Goal: Transaction & Acquisition: Purchase product/service

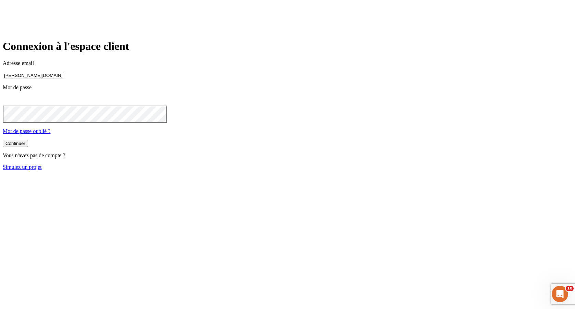
click at [63, 79] on input "[PERSON_NAME][DOMAIN_NAME][EMAIL_ADDRESS][DOMAIN_NAME]" at bounding box center [33, 75] width 61 height 7
type input "[PERSON_NAME][DOMAIN_NAME][EMAIL_ADDRESS][DOMAIN_NAME]"
click at [232, 165] on form "Connexion à l'espace client Adresse email james.bond+36@nalo.fr Mot de passe Mo…" at bounding box center [288, 105] width 570 height 131
click at [28, 147] on button "Continuer" at bounding box center [15, 143] width 25 height 7
click at [63, 79] on input "james.bond+300@nalo.fr" at bounding box center [33, 75] width 61 height 7
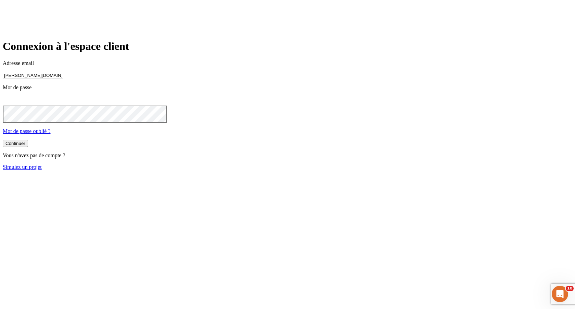
click at [63, 79] on input "james.bond+300@nalo.fr" at bounding box center [33, 75] width 61 height 7
type input "james.bond+36@nalo.fr"
click at [28, 148] on button "Continuer" at bounding box center [15, 144] width 25 height 7
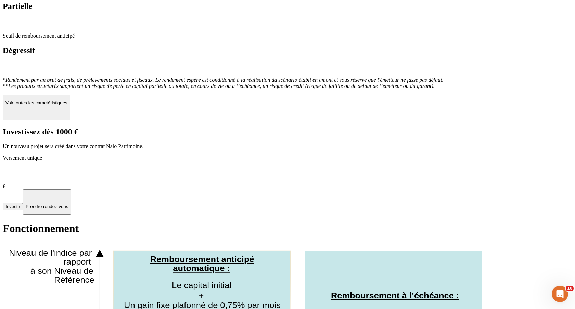
scroll to position [289, 0]
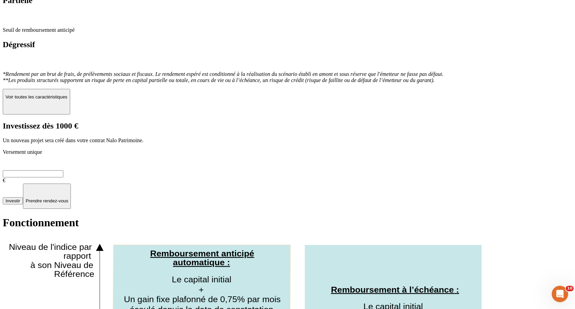
scroll to position [295, 0]
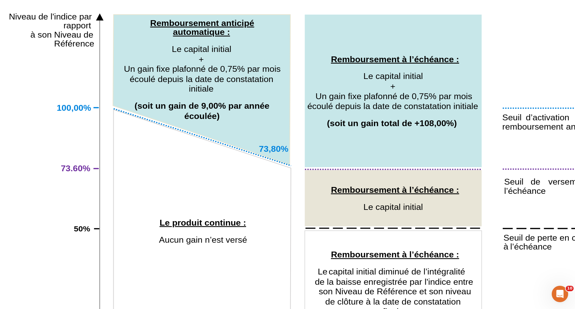
scroll to position [527, 0]
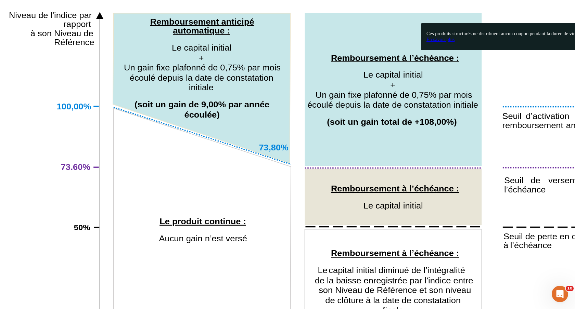
click at [445, 42] on span "En savoir plus" at bounding box center [441, 39] width 28 height 5
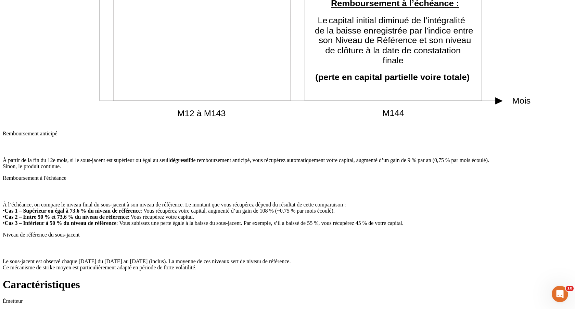
scroll to position [785, 0]
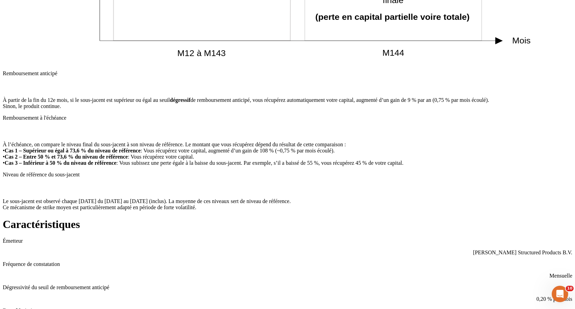
scroll to position [838, 0]
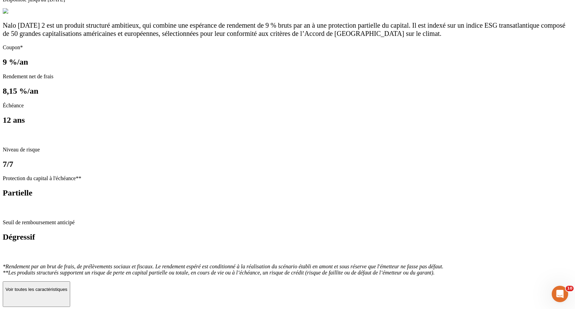
scroll to position [83, 0]
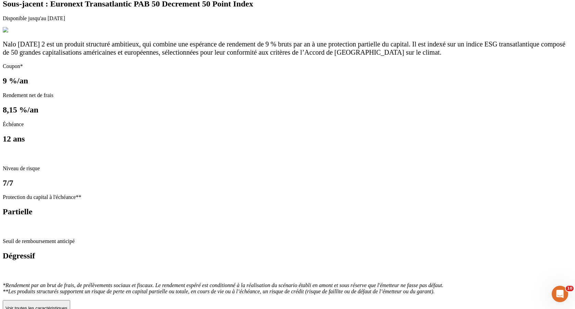
click at [67, 306] on p "Voir toutes les caractéristiques" at bounding box center [36, 308] width 62 height 5
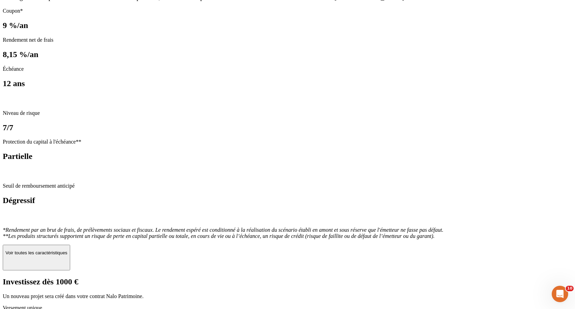
scroll to position [0, 0]
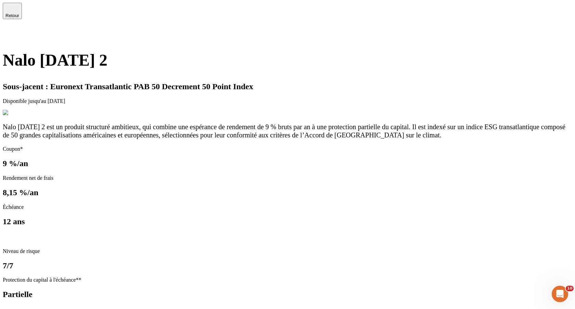
click at [11, 29] on icon at bounding box center [7, 33] width 8 height 8
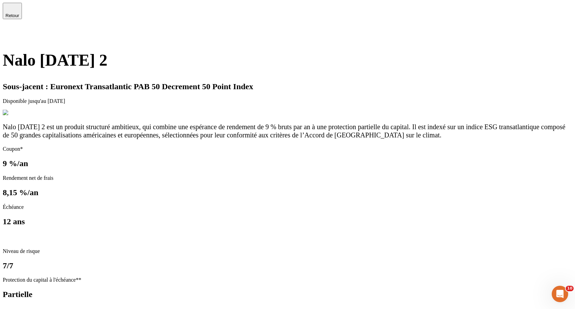
type input "1 000"
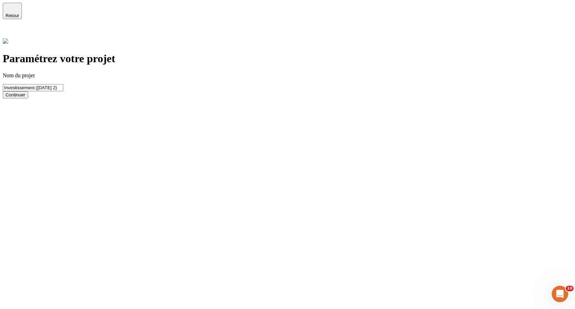
click at [25, 98] on div "Continuer" at bounding box center [15, 94] width 20 height 5
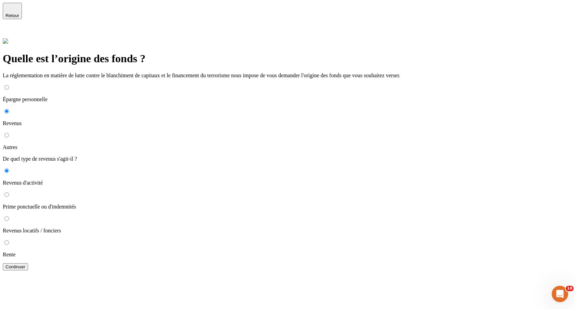
click at [19, 14] on span "Retour" at bounding box center [12, 15] width 14 height 5
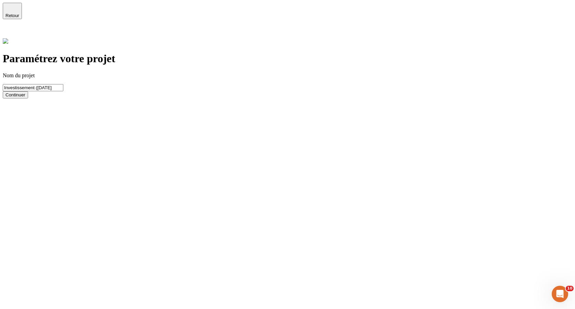
drag, startPoint x: 199, startPoint y: 79, endPoint x: 151, endPoint y: 76, distance: 48.0
click at [151, 76] on div "Paramétrez votre projet Nom du projet Investissement (Ascension Continuer" at bounding box center [288, 68] width 570 height 60
type input "Ascension"
click at [25, 98] on div "Continuer" at bounding box center [15, 94] width 20 height 5
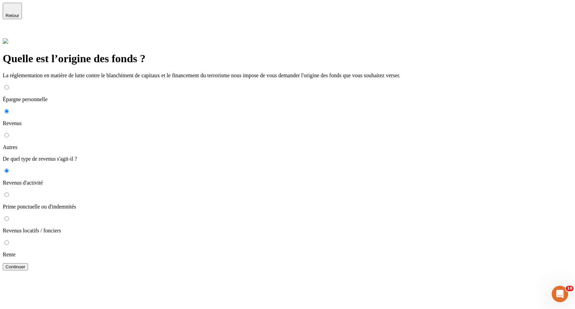
click at [167, 97] on p "Épargne personnelle" at bounding box center [288, 100] width 570 height 6
click at [9, 87] on input "Épargne personnelle" at bounding box center [6, 87] width 4 height 4
radio input "true"
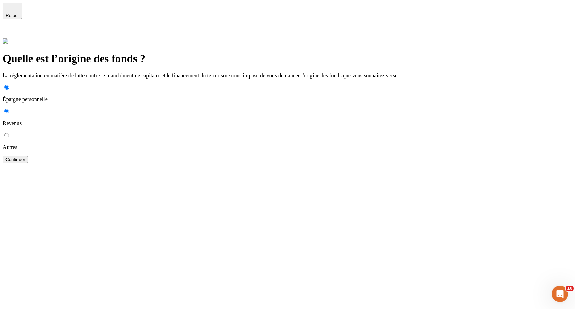
click at [25, 157] on div "Continuer" at bounding box center [15, 159] width 20 height 5
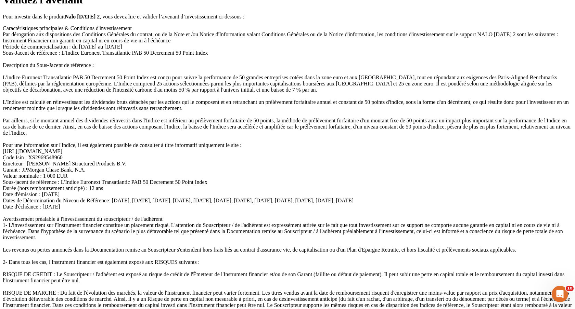
scroll to position [57, 0]
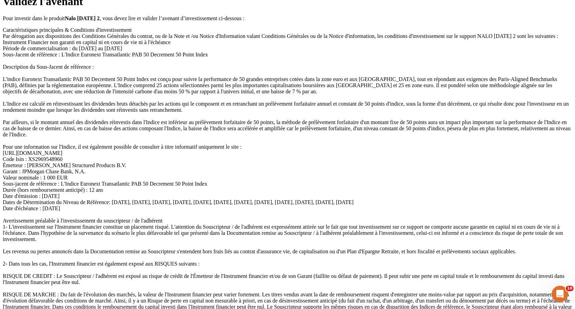
click at [256, 243] on span "Caractéristiques principales & Conditions d'investissement Par dérogation aux d…" at bounding box center [287, 227] width 569 height 400
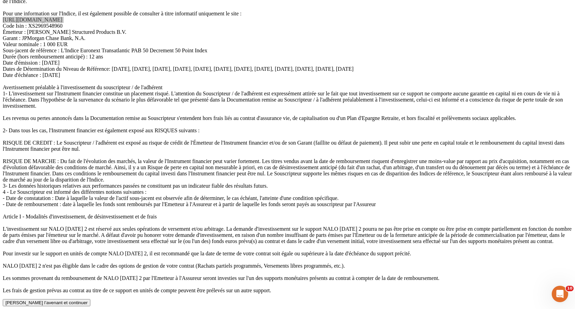
scroll to position [563, 0]
click at [88, 301] on div "Valider l’avenant et continuer" at bounding box center [46, 303] width 82 height 5
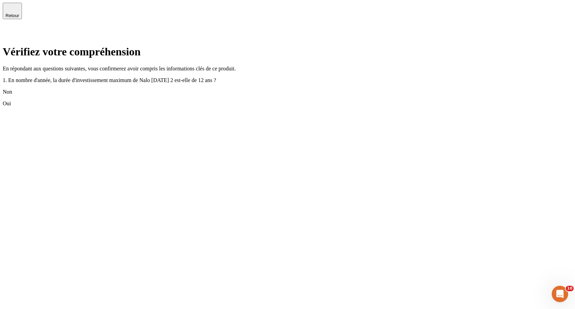
click at [249, 107] on div "Oui" at bounding box center [288, 104] width 570 height 6
click at [241, 142] on div "Oui" at bounding box center [288, 139] width 570 height 6
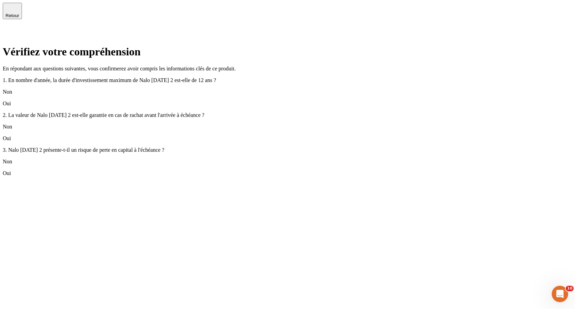
click at [237, 130] on div "Non" at bounding box center [288, 127] width 570 height 6
click at [234, 142] on div "Oui" at bounding box center [288, 139] width 570 height 6
click at [225, 177] on div "Oui" at bounding box center [288, 173] width 570 height 6
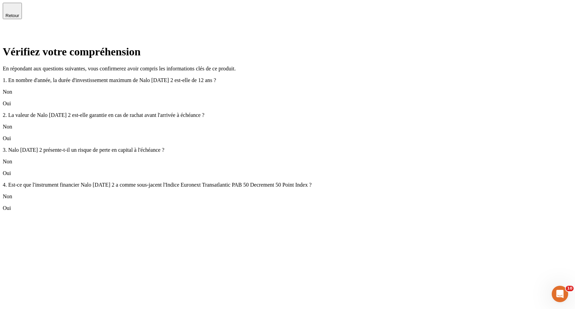
scroll to position [36, 0]
click at [222, 127] on div "Non" at bounding box center [288, 127] width 570 height 6
click at [201, 89] on div "Non" at bounding box center [288, 92] width 570 height 6
click at [230, 200] on div "Non" at bounding box center [288, 197] width 570 height 6
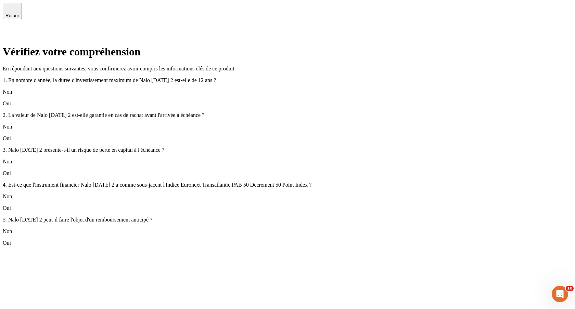
click at [224, 212] on div "Oui" at bounding box center [288, 208] width 570 height 6
click at [209, 246] on div "Oui" at bounding box center [288, 243] width 570 height 6
click at [233, 281] on div "Oui" at bounding box center [288, 278] width 570 height 6
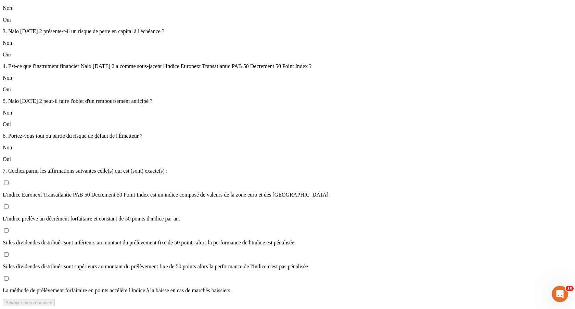
scroll to position [319, 0]
click at [210, 192] on p "L'indice Euronext Transatlantic PAB 50 Decrement 50 Point Index est un indice c…" at bounding box center [288, 195] width 570 height 6
click at [9, 185] on input "L'indice Euronext Transatlantic PAB 50 Decrement 50 Point Index est un indice c…" at bounding box center [6, 183] width 4 height 4
checkbox input "true"
click at [201, 216] on p "L'indice prélève un décrément forfaitaire et constant de 50 points d'indice par…" at bounding box center [288, 219] width 570 height 6
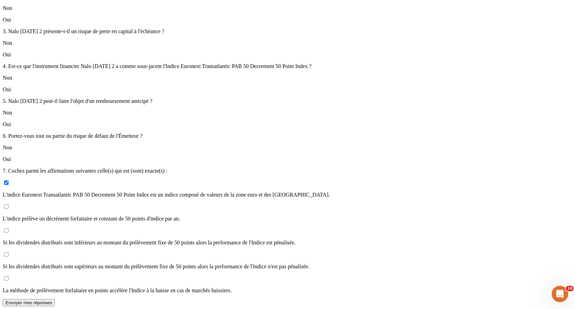
click at [9, 205] on input "L'indice prélève un décrément forfaitaire et constant de 50 points d'indice par…" at bounding box center [6, 207] width 4 height 4
checkbox input "true"
click at [198, 240] on p "Si les dividendes distribués sont inférieurs au montant du prélèvement fixe de …" at bounding box center [288, 243] width 570 height 6
click at [9, 229] on input "Si les dividendes distribués sont inférieurs au montant du prélèvement fixe de …" at bounding box center [6, 231] width 4 height 4
checkbox input "true"
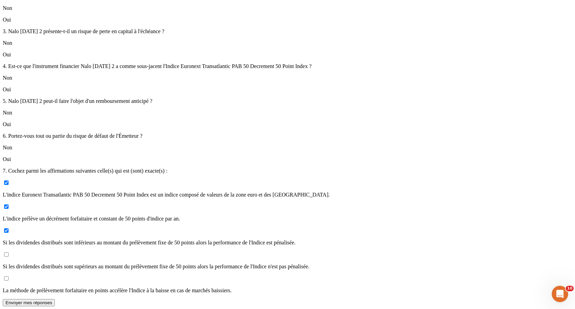
click at [189, 264] on p "Si les dividendes distribués sont supérieurs au montant du prélèvement fixe de …" at bounding box center [288, 267] width 570 height 6
click at [9, 253] on input "Si les dividendes distribués sont supérieurs au montant du prélèvement fixe de …" at bounding box center [6, 255] width 4 height 4
checkbox input "true"
click at [187, 288] on p "La méthode de prélèvement forfaitaire en points accélère l'Indice à la baisse e…" at bounding box center [288, 291] width 570 height 6
click at [9, 277] on input "La méthode de prélèvement forfaitaire en points accélère l'Indice à la baisse e…" at bounding box center [6, 279] width 4 height 4
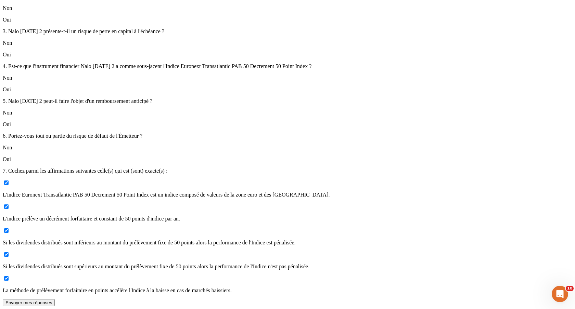
checkbox input "true"
click at [55, 300] on button "Envoyer mes réponses" at bounding box center [29, 303] width 52 height 7
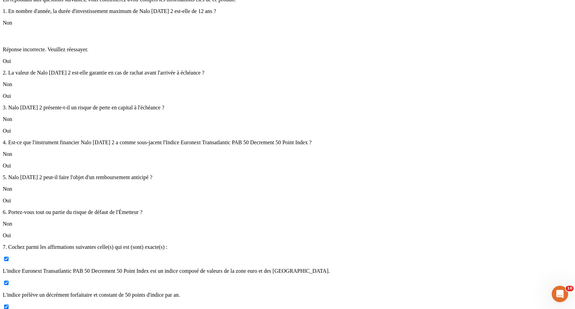
scroll to position [0, 0]
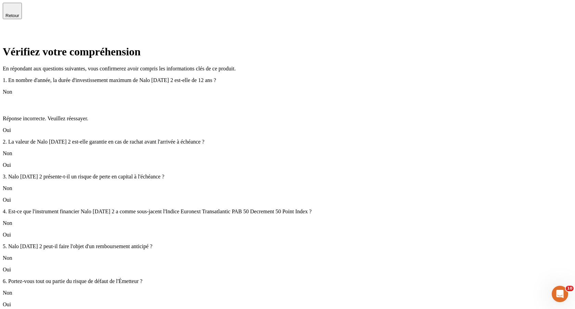
click at [193, 131] on div "Oui" at bounding box center [288, 130] width 570 height 6
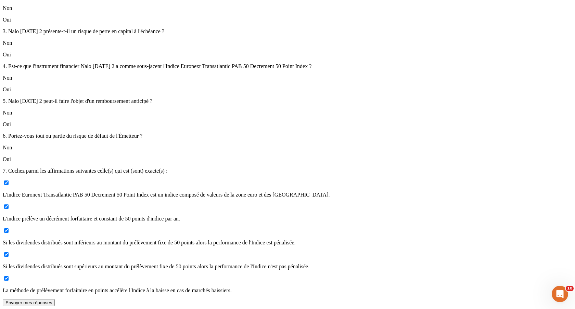
scroll to position [319, 0]
click at [52, 301] on div "Envoyer mes réponses" at bounding box center [28, 303] width 47 height 5
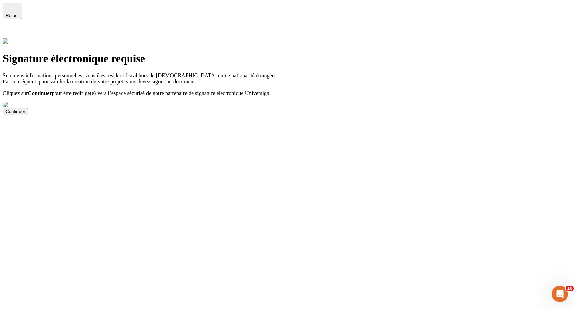
click at [25, 114] on div "Continuer" at bounding box center [15, 111] width 20 height 5
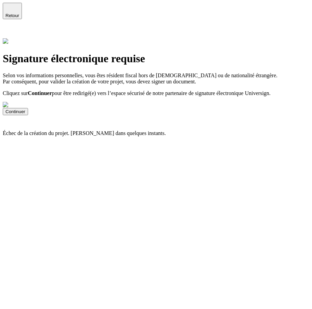
click at [28, 115] on button "Continuer" at bounding box center [15, 111] width 25 height 7
click at [9, 30] on icon at bounding box center [6, 32] width 5 height 5
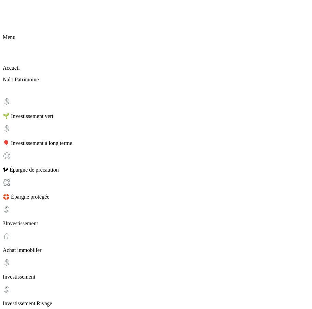
click at [10, 11] on icon at bounding box center [7, 7] width 8 height 8
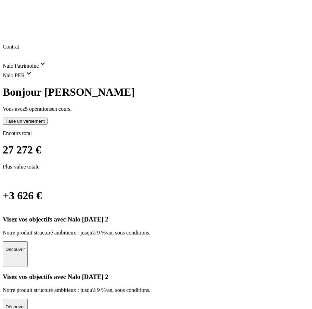
scroll to position [0, 0]
click at [47, 63] on span "Nalo Patrimoine" at bounding box center [25, 66] width 44 height 6
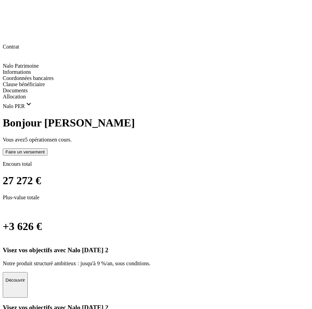
click at [31, 69] on span "Informations" at bounding box center [17, 72] width 28 height 6
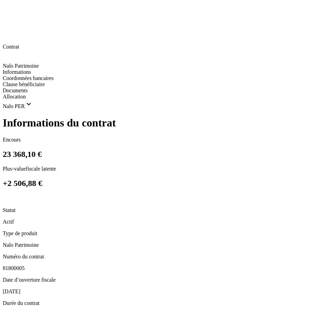
click at [11, 11] on icon at bounding box center [7, 7] width 8 height 8
click at [11, 50] on icon at bounding box center [7, 54] width 8 height 8
click at [6, 7] on icon at bounding box center [7, 7] width 8 height 8
click at [11, 34] on icon at bounding box center [7, 38] width 8 height 8
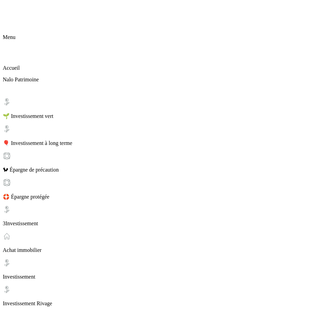
scroll to position [61, 0]
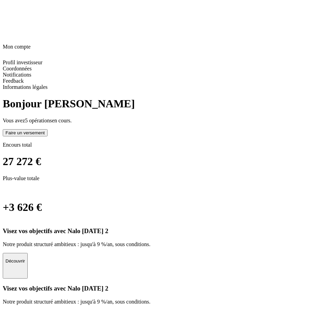
click at [18, 60] on span "Profil investisseur" at bounding box center [23, 63] width 40 height 6
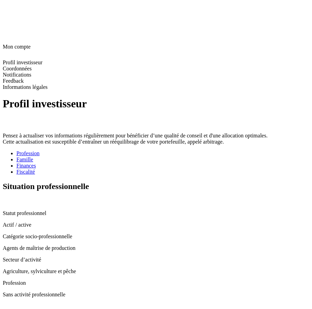
click at [136, 169] on div "Fiscalité" at bounding box center [162, 172] width 293 height 6
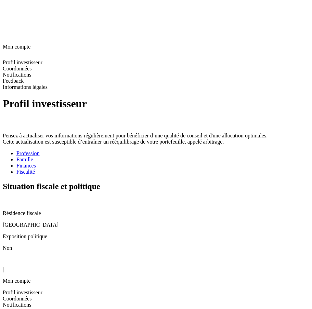
click at [298, 182] on div "Situation fiscale et politique" at bounding box center [156, 193] width 307 height 23
click at [8, 198] on icon at bounding box center [5, 200] width 5 height 5
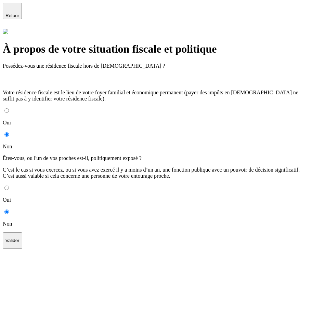
click at [11, 11] on icon "button" at bounding box center [12, 8] width 8 height 8
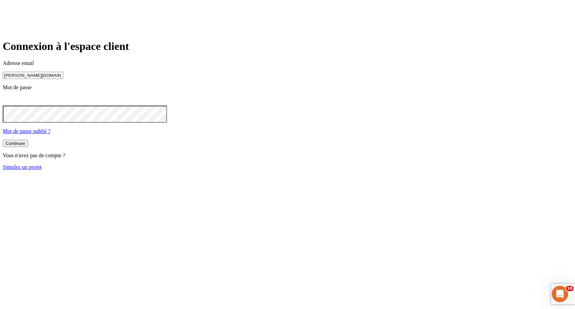
click at [63, 79] on input "[PERSON_NAME][DOMAIN_NAME][EMAIL_ADDRESS][DOMAIN_NAME]" at bounding box center [33, 75] width 61 height 7
click at [63, 79] on input "james.bond+300@nalo.fr" at bounding box center [33, 75] width 61 height 7
type input "james.bond+36@nalo.fr"
click at [28, 148] on button "Continuer" at bounding box center [15, 144] width 25 height 7
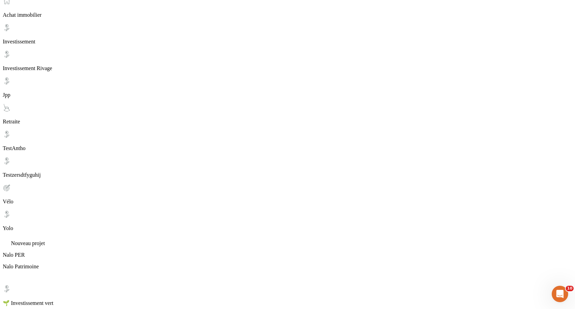
scroll to position [437, 0]
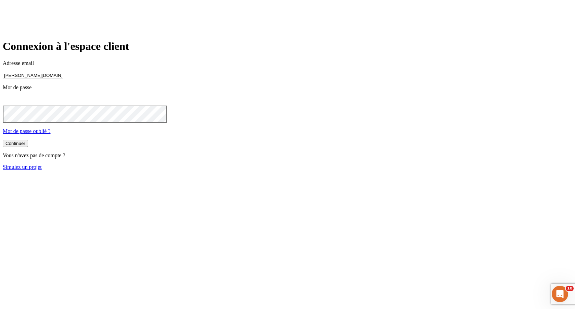
click at [63, 79] on input "james.bond+300@nalo.fr" at bounding box center [33, 75] width 61 height 7
click at [63, 79] on input "[PERSON_NAME][DOMAIN_NAME][EMAIL_ADDRESS][DOMAIN_NAME]" at bounding box center [33, 75] width 61 height 7
type input "[PERSON_NAME][DOMAIN_NAME][EMAIL_ADDRESS][DOMAIN_NAME]"
click at [28, 148] on button "Continuer" at bounding box center [15, 144] width 25 height 7
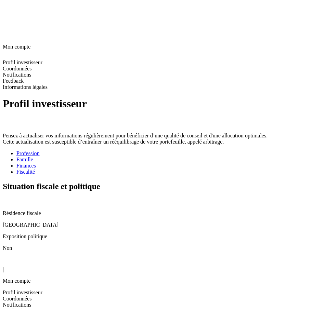
click at [106, 163] on div "Finances" at bounding box center [162, 166] width 293 height 6
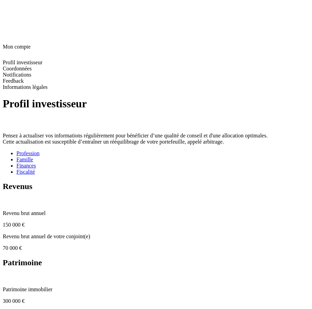
click at [61, 157] on div "Famille" at bounding box center [162, 160] width 293 height 6
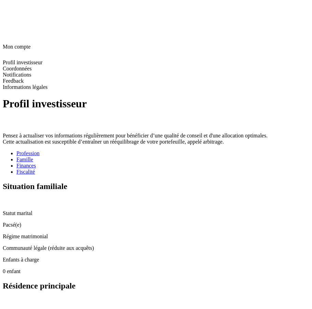
click at [28, 151] on div "Profession" at bounding box center [162, 154] width 293 height 6
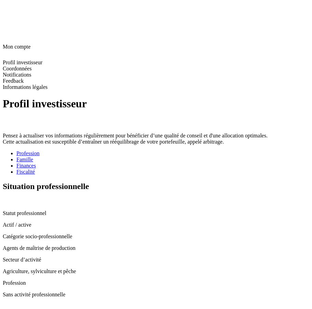
click at [16, 175] on span at bounding box center [16, 175] width 0 height 0
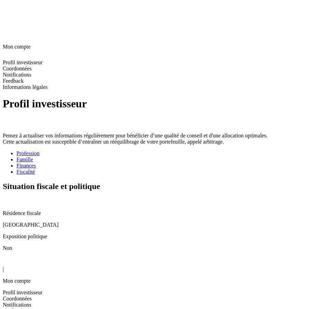
click at [293, 182] on div "Situation fiscale et politique" at bounding box center [156, 193] width 307 height 23
click at [8, 198] on icon at bounding box center [5, 200] width 5 height 5
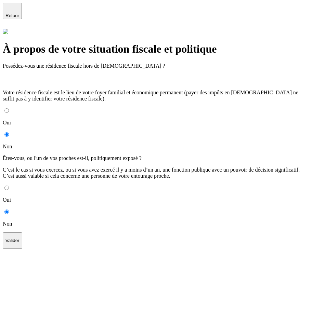
click at [11, 75] on icon at bounding box center [7, 79] width 8 height 8
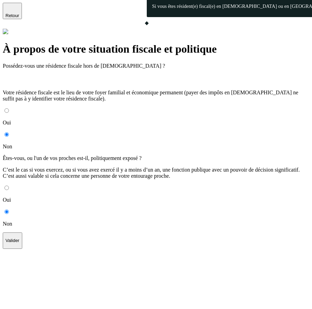
click at [146, 90] on p "Votre résidence fiscale est le lieu de votre foyer familial et économique perma…" at bounding box center [156, 96] width 307 height 12
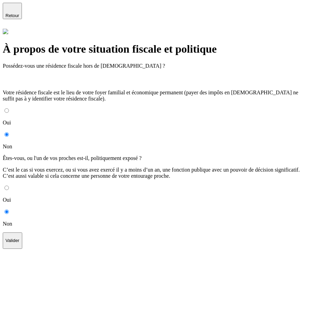
click at [12, 12] on icon "button" at bounding box center [12, 8] width 8 height 8
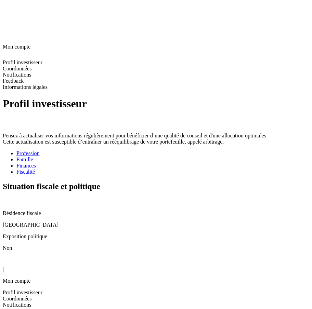
click at [109, 163] on link "Finances" at bounding box center [162, 166] width 293 height 6
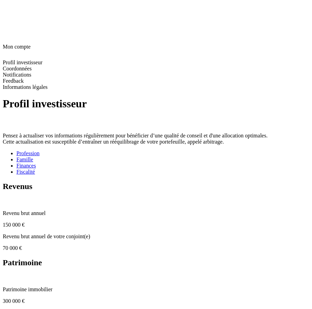
click at [71, 157] on div "Famille" at bounding box center [162, 160] width 293 height 6
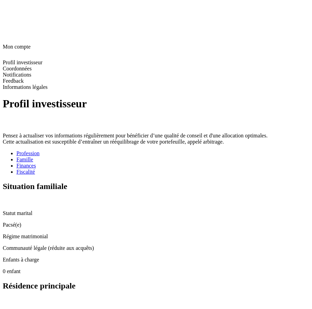
click at [33, 151] on link "Profession" at bounding box center [162, 154] width 293 height 6
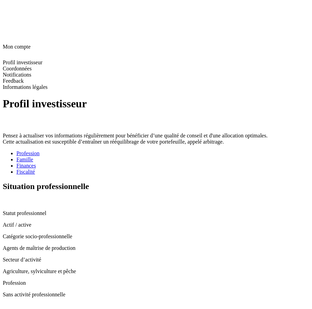
click at [10, 11] on icon at bounding box center [7, 7] width 8 height 8
click at [11, 50] on icon at bounding box center [7, 54] width 8 height 8
click at [11, 11] on icon at bounding box center [7, 7] width 8 height 8
click at [9, 36] on icon at bounding box center [6, 38] width 5 height 5
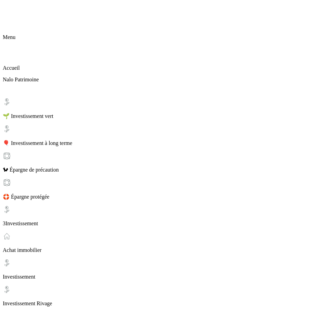
click at [30, 65] on p "Accueil" at bounding box center [156, 68] width 307 height 6
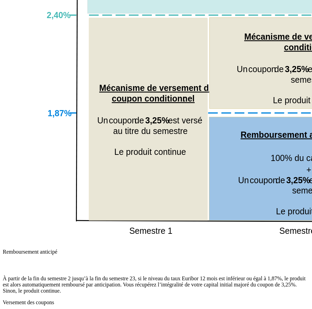
scroll to position [907, 0]
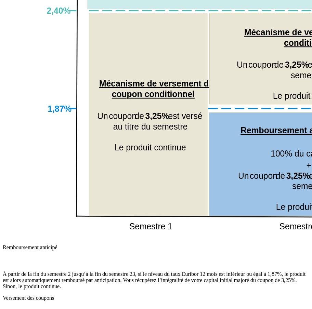
type input "1 000"
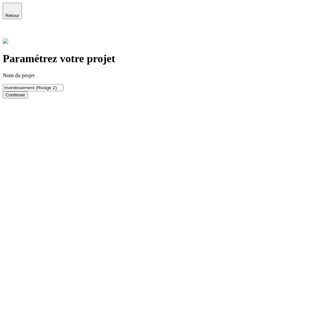
click at [25, 98] on div "Continuer" at bounding box center [15, 94] width 20 height 5
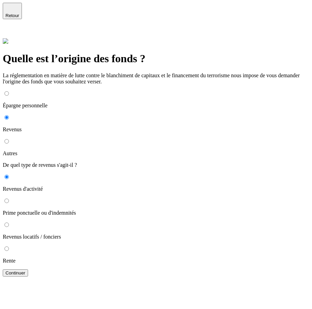
click at [25, 276] on div "Continuer" at bounding box center [15, 273] width 20 height 5
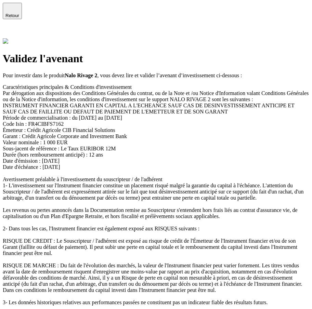
scroll to position [404, 0]
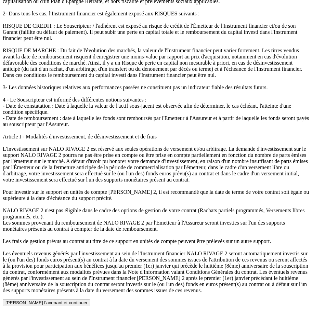
click at [88, 301] on div "Valider l’avenant et continuer" at bounding box center [46, 303] width 82 height 5
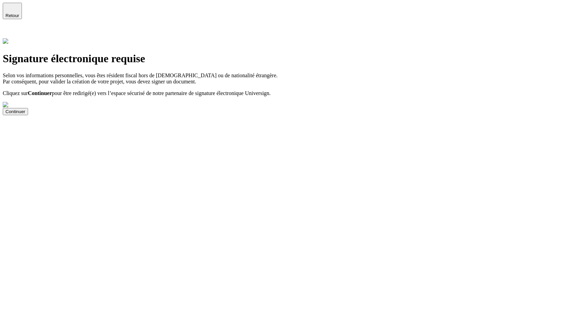
click at [246, 115] on div "Signature électronique requise Selon vos informations personnelles, vous êtes r…" at bounding box center [288, 83] width 570 height 63
click at [325, 115] on div "Signature électronique requise Selon vos informations personnelles, vous êtes r…" at bounding box center [288, 83] width 570 height 63
click at [264, 115] on div "Signature électronique requise Selon vos informations personnelles, vous êtes r…" at bounding box center [288, 83] width 570 height 63
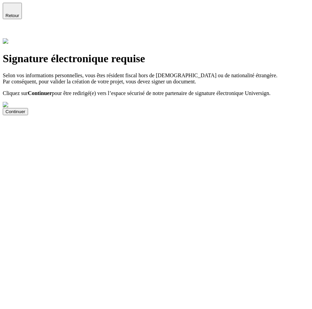
click at [28, 115] on button "Continuer" at bounding box center [15, 111] width 25 height 7
click at [11, 29] on icon at bounding box center [7, 33] width 8 height 8
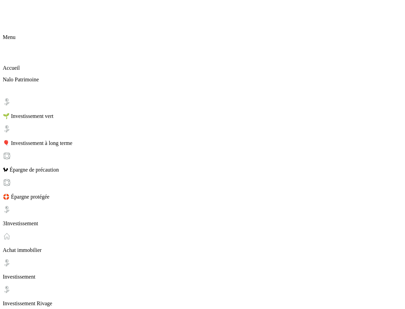
scroll to position [85, 0]
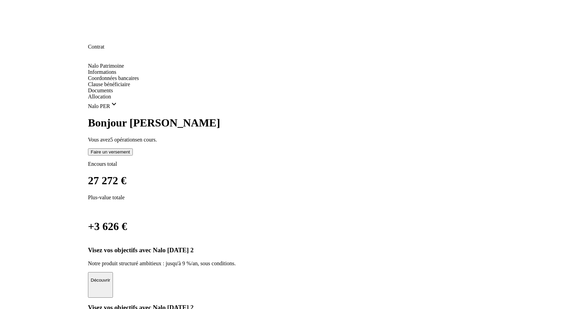
scroll to position [0, 0]
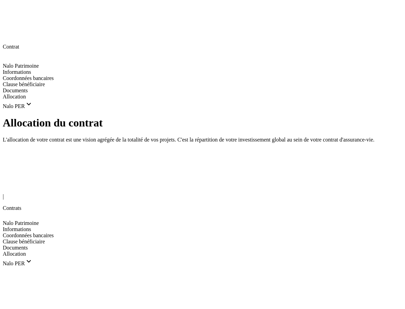
click at [50, 245] on div "Documents" at bounding box center [202, 248] width 399 height 6
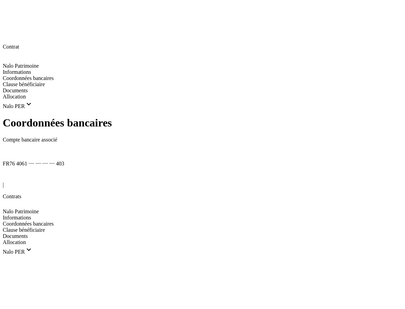
click at [35, 215] on div "Informations" at bounding box center [202, 218] width 399 height 6
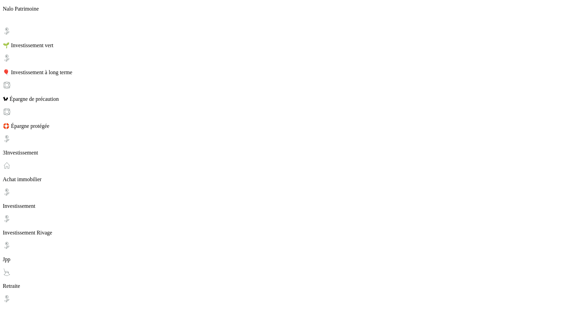
scroll to position [86, 0]
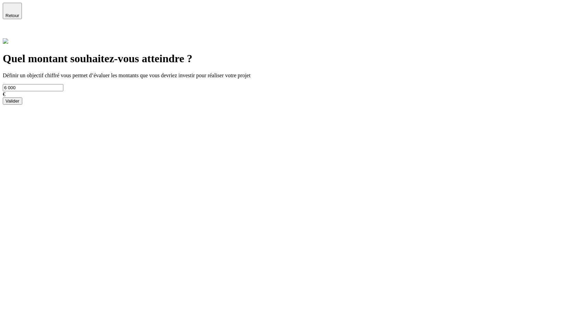
click at [63, 86] on input "6 000" at bounding box center [33, 87] width 61 height 7
type input "7 000"
click at [22, 104] on button "Valider" at bounding box center [13, 101] width 20 height 7
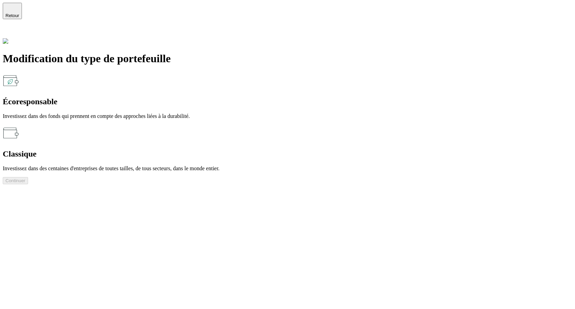
click at [196, 74] on div "Écoresponsable Investissez dans des fonds qui prennent en compte des approches …" at bounding box center [288, 96] width 570 height 47
click at [25, 178] on div "Continuer" at bounding box center [15, 180] width 20 height 5
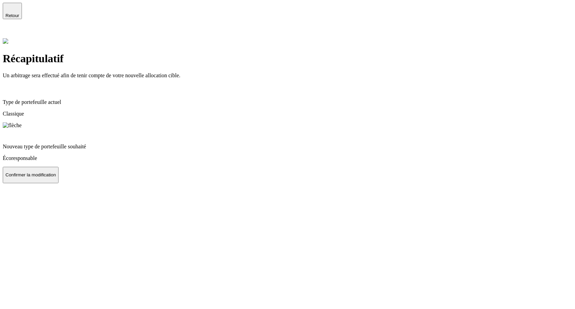
click at [56, 178] on p "Confirmer la modification" at bounding box center [30, 175] width 50 height 5
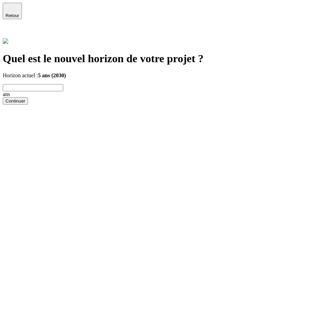
click at [63, 84] on input "text" at bounding box center [33, 87] width 61 height 7
type input "7"
click at [28, 105] on button "Continuer" at bounding box center [15, 101] width 25 height 7
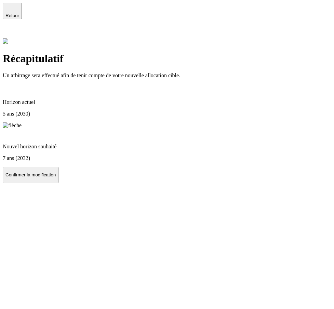
click at [59, 183] on button "Confirmer la modification" at bounding box center [31, 175] width 56 height 16
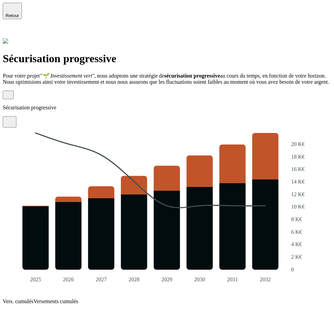
click at [10, 91] on button "Sécurisation progressive" at bounding box center [8, 95] width 11 height 9
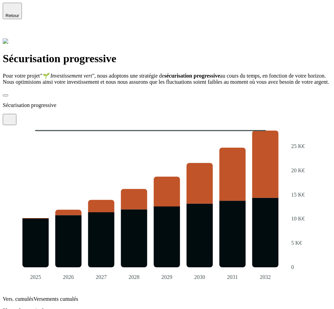
click at [5, 96] on span "button" at bounding box center [5, 96] width 0 height 0
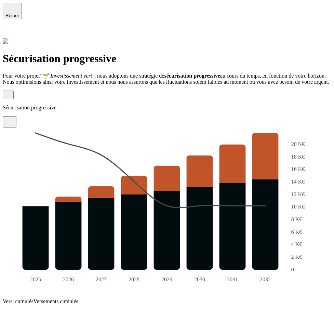
click at [9, 91] on button "Sécurisation progressive" at bounding box center [8, 95] width 11 height 9
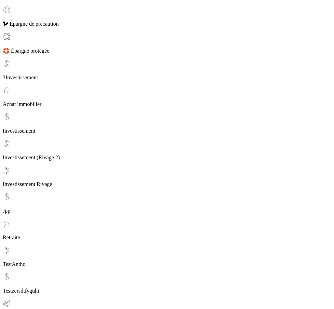
scroll to position [147, 0]
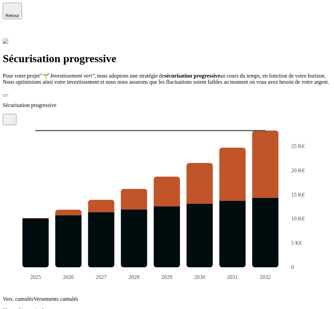
click at [8, 94] on button "Sécurisation progressive" at bounding box center [5, 95] width 5 height 2
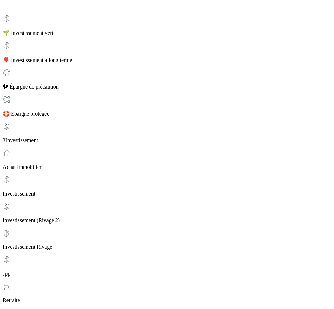
scroll to position [87, 0]
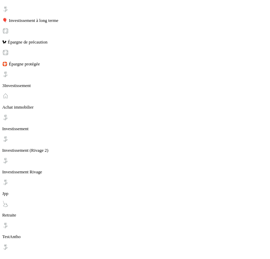
scroll to position [124, 0]
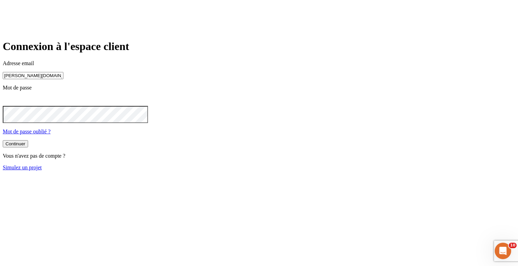
click at [63, 79] on input "[PERSON_NAME][DOMAIN_NAME][EMAIL_ADDRESS][DOMAIN_NAME]" at bounding box center [33, 75] width 61 height 7
type input "[PERSON_NAME][DOMAIN_NAME][EMAIL_ADDRESS][DOMAIN_NAME]"
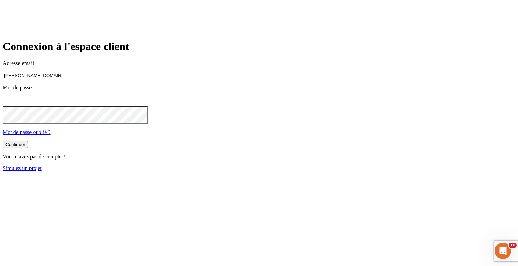
click at [28, 148] on button "Continuer" at bounding box center [15, 144] width 25 height 7
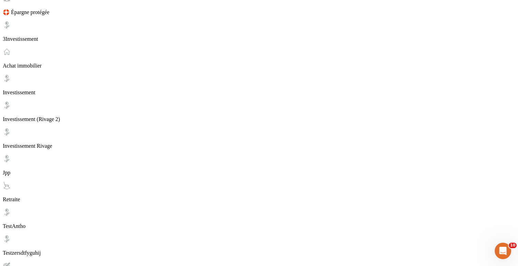
scroll to position [188, 0]
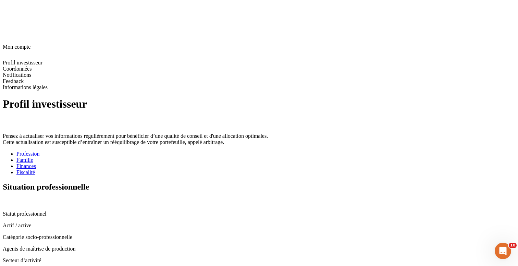
click at [256, 169] on div "Fiscalité" at bounding box center [265, 172] width 498 height 6
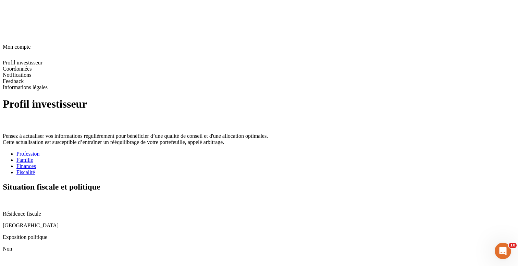
click at [218, 163] on div "Finances" at bounding box center [265, 166] width 498 height 6
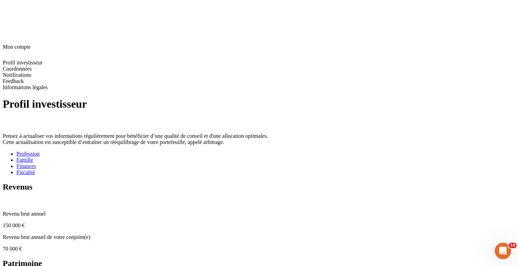
click at [258, 169] on div "Fiscalité" at bounding box center [265, 172] width 498 height 6
